Goal: Find specific page/section

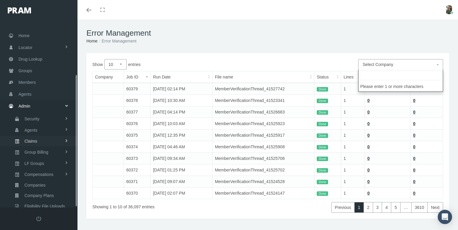
select select
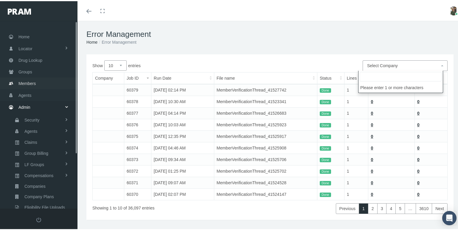
click at [37, 81] on link "Members" at bounding box center [38, 83] width 77 height 12
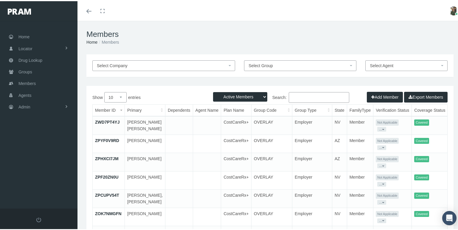
click at [294, 95] on input "Search:" at bounding box center [318, 96] width 60 height 11
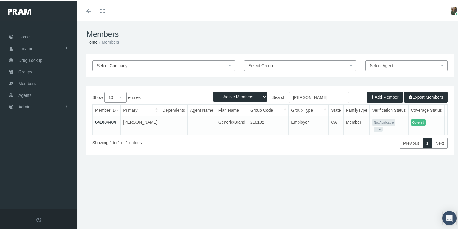
type input "Jaime FLORES"
click at [103, 120] on link "041084404" at bounding box center [105, 121] width 21 height 5
